Goal: Find contact information

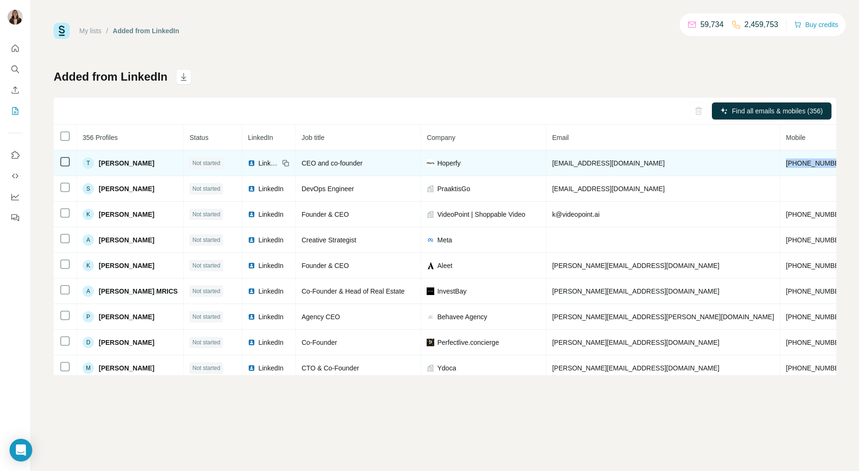
drag, startPoint x: 670, startPoint y: 164, endPoint x: 784, endPoint y: 162, distance: 113.4
click at [784, 162] on tr "T [PERSON_NAME] Not started LinkedIn CEO and co-founder Hoperfy [EMAIL_ADDRESS]…" at bounding box center [521, 163] width 935 height 26
click at [571, 166] on span "[EMAIL_ADDRESS][DOMAIN_NAME]" at bounding box center [608, 163] width 112 height 8
drag, startPoint x: 555, startPoint y: 163, endPoint x: 780, endPoint y: 160, distance: 225.3
click at [780, 160] on tr "T [PERSON_NAME] Not started LinkedIn CEO and co-founder Hoperfy [EMAIL_ADDRESS]…" at bounding box center [521, 163] width 935 height 26
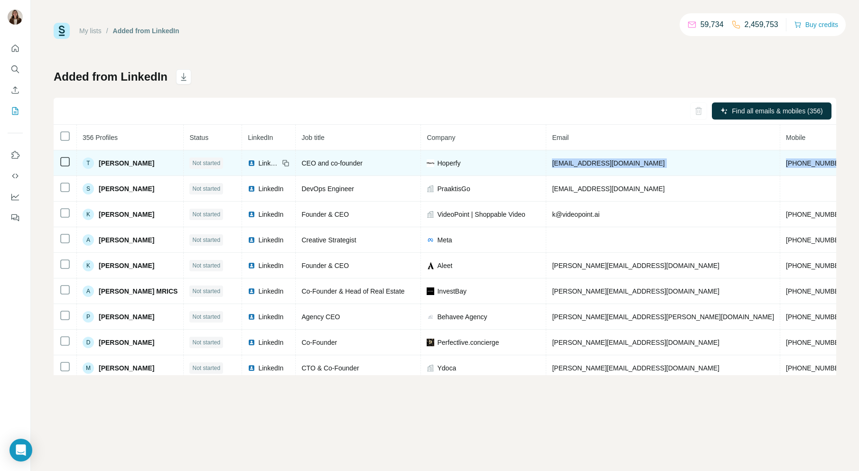
copy tr "[EMAIL_ADDRESS][DOMAIN_NAME] [PHONE_NUMBER] [DOMAIN_NAME]"
click at [492, 163] on div "Hoperfy" at bounding box center [482, 162] width 113 height 9
drag, startPoint x: 106, startPoint y: 165, endPoint x: 384, endPoint y: 165, distance: 277.5
click at [384, 165] on tr "T [PERSON_NAME] Not started LinkedIn CEO and co-founder Hoperfy [EMAIL_ADDRESS]…" at bounding box center [521, 163] width 935 height 26
copy tr "[PERSON_NAME] Not started LinkedIn CEO and co-founder"
